Goal: Find specific page/section: Find specific page/section

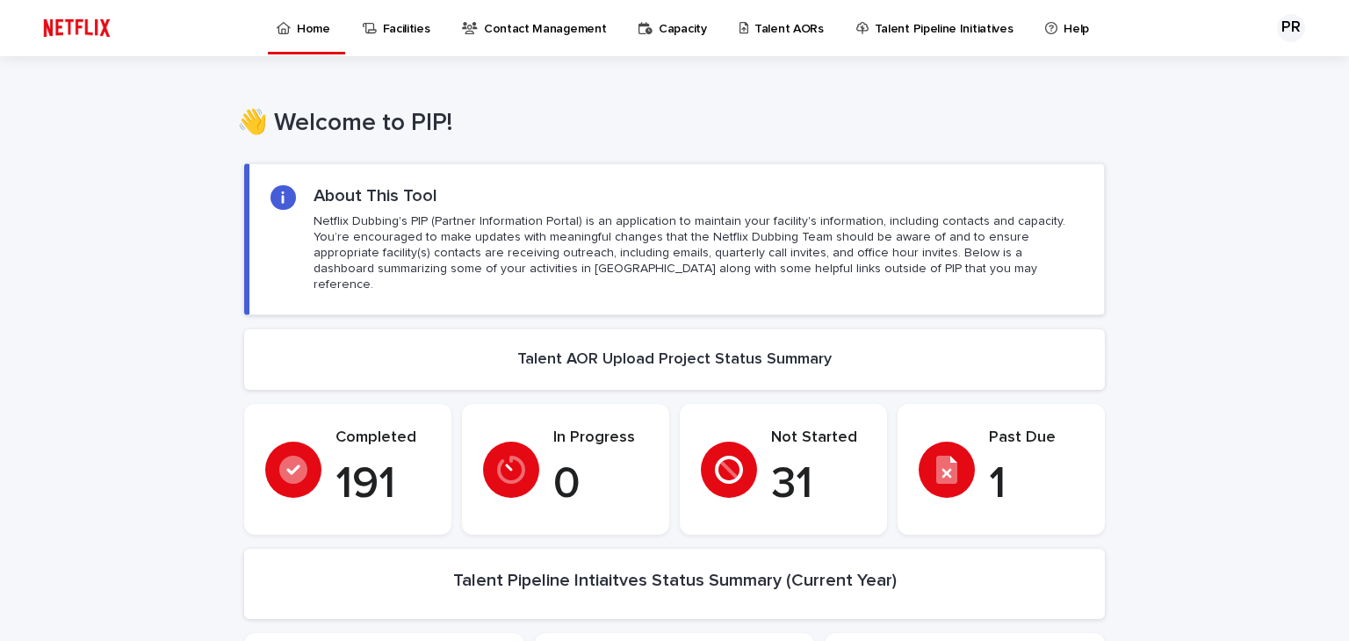
click at [766, 25] on p "Talent AORs" at bounding box center [788, 18] width 69 height 37
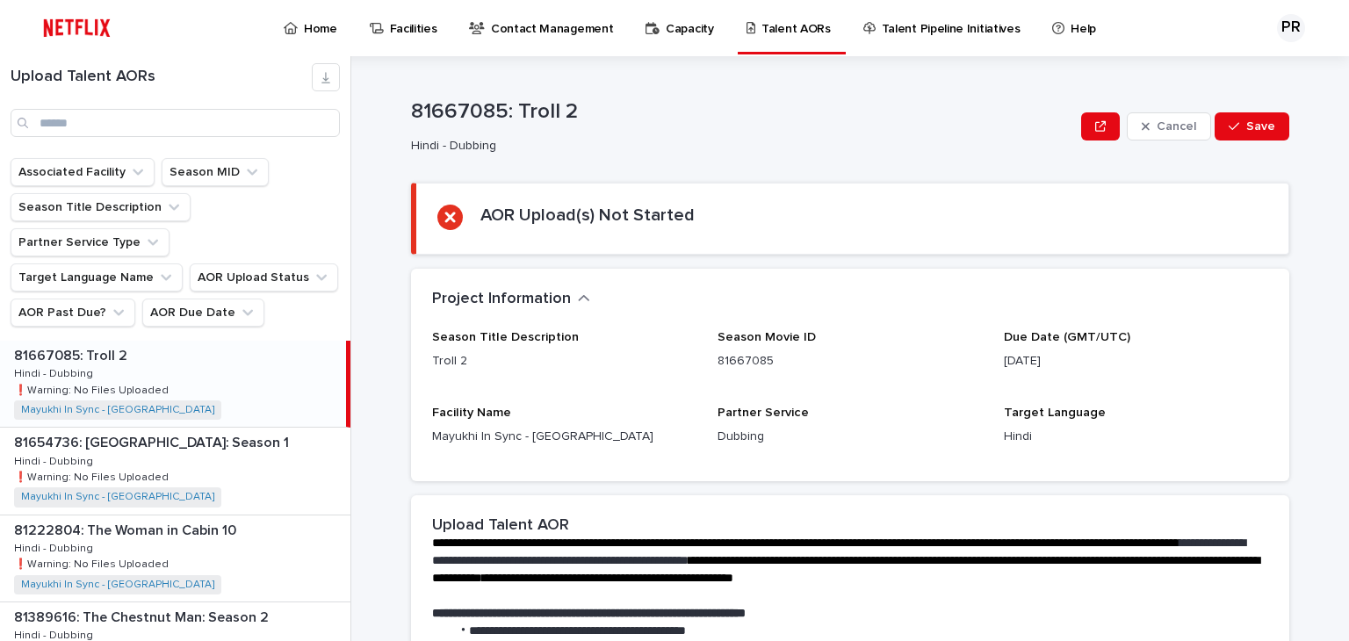
click at [763, 18] on p "Talent AORs" at bounding box center [795, 18] width 69 height 37
click at [768, 29] on p "Talent AORs" at bounding box center [795, 18] width 69 height 37
click at [317, 30] on p "Home" at bounding box center [320, 18] width 33 height 37
